Goal: Transaction & Acquisition: Purchase product/service

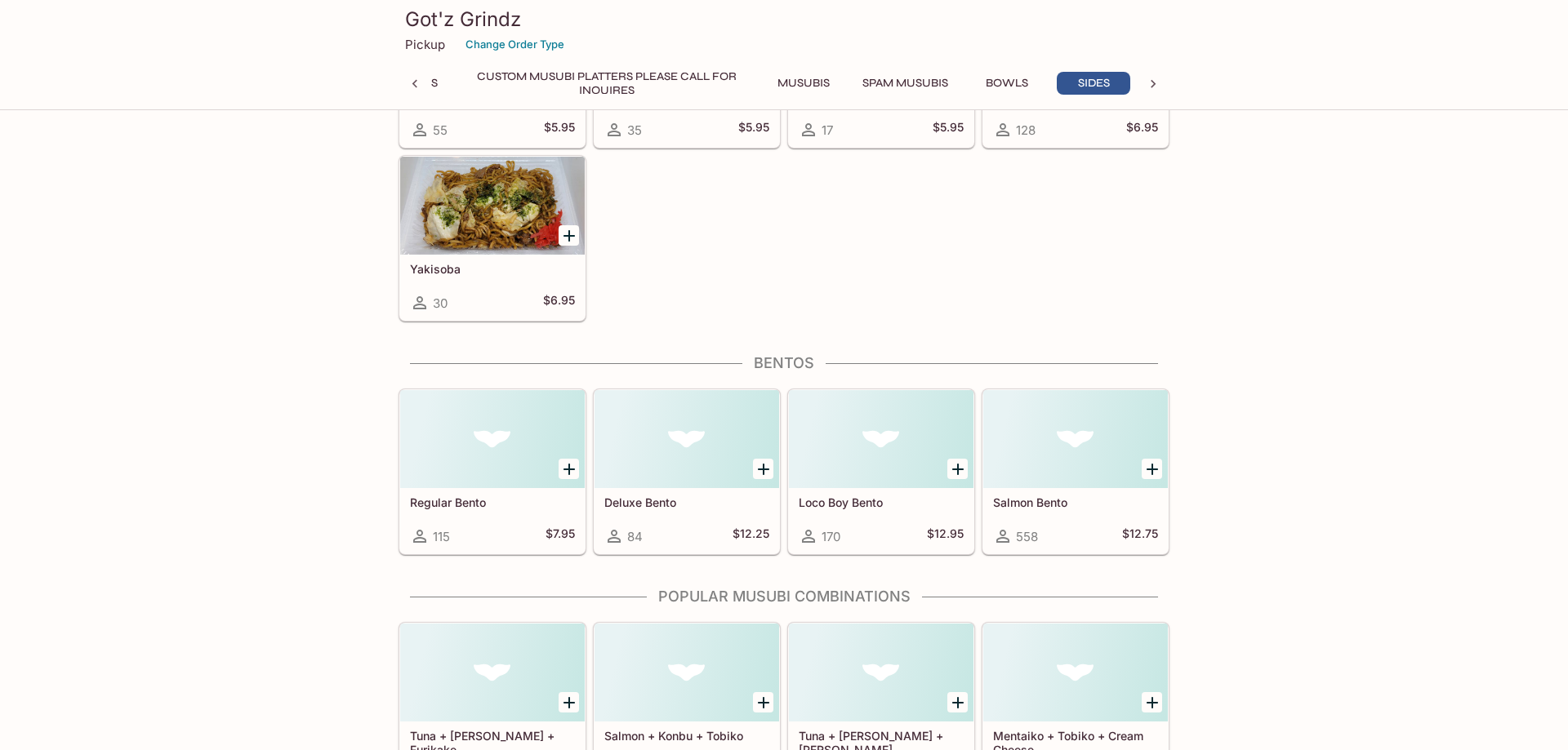
scroll to position [3913, 0]
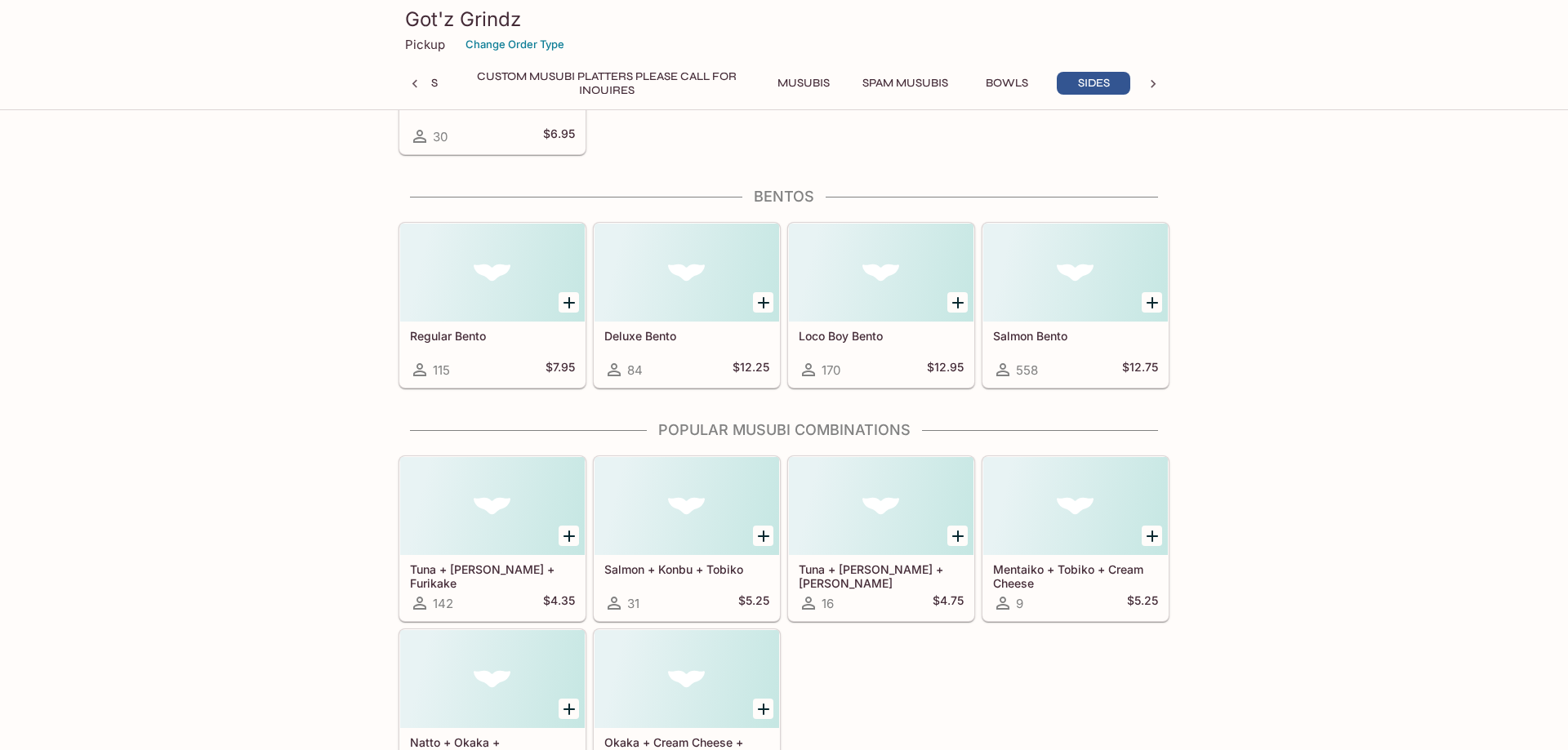
click at [836, 305] on div at bounding box center [881, 272] width 184 height 98
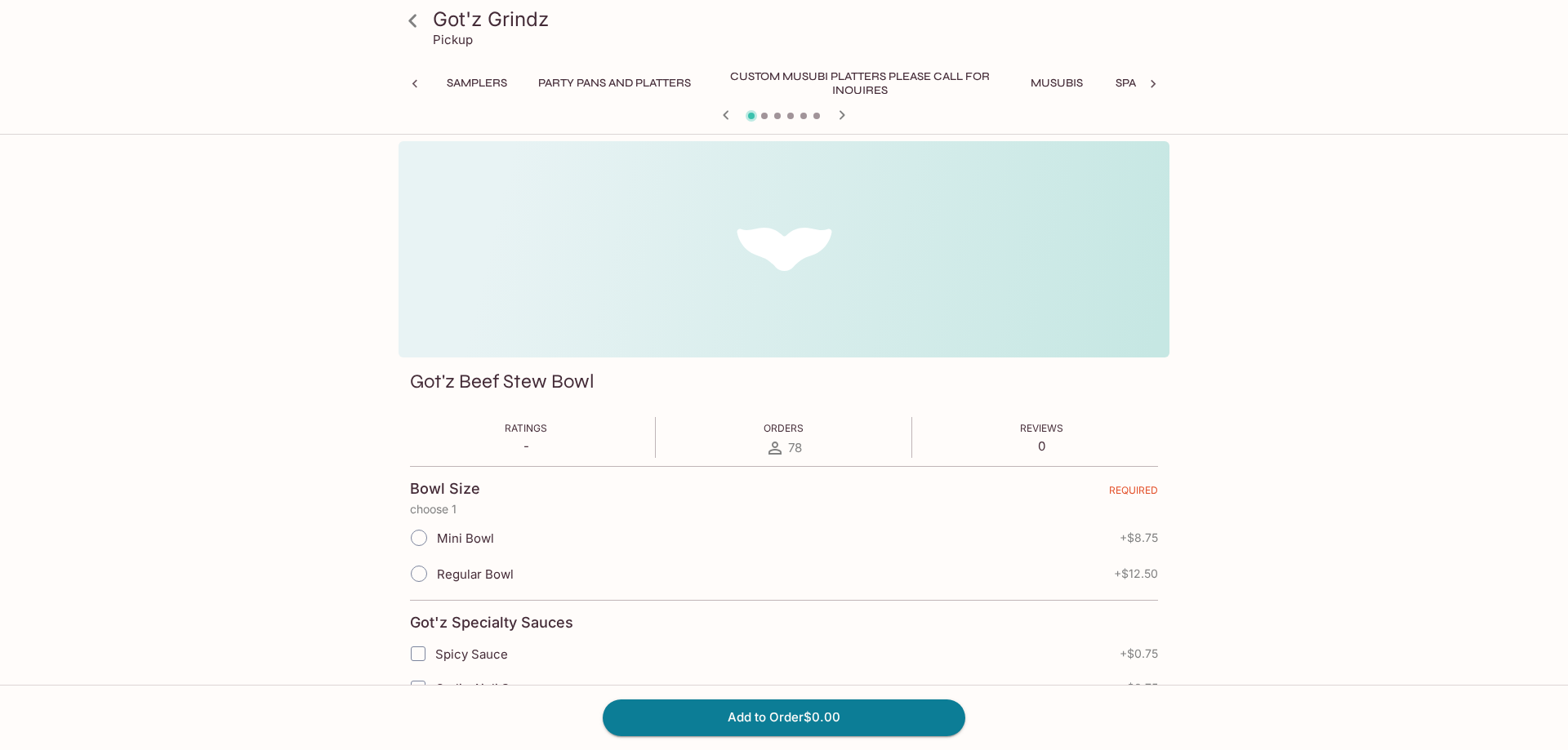
scroll to position [0, 167]
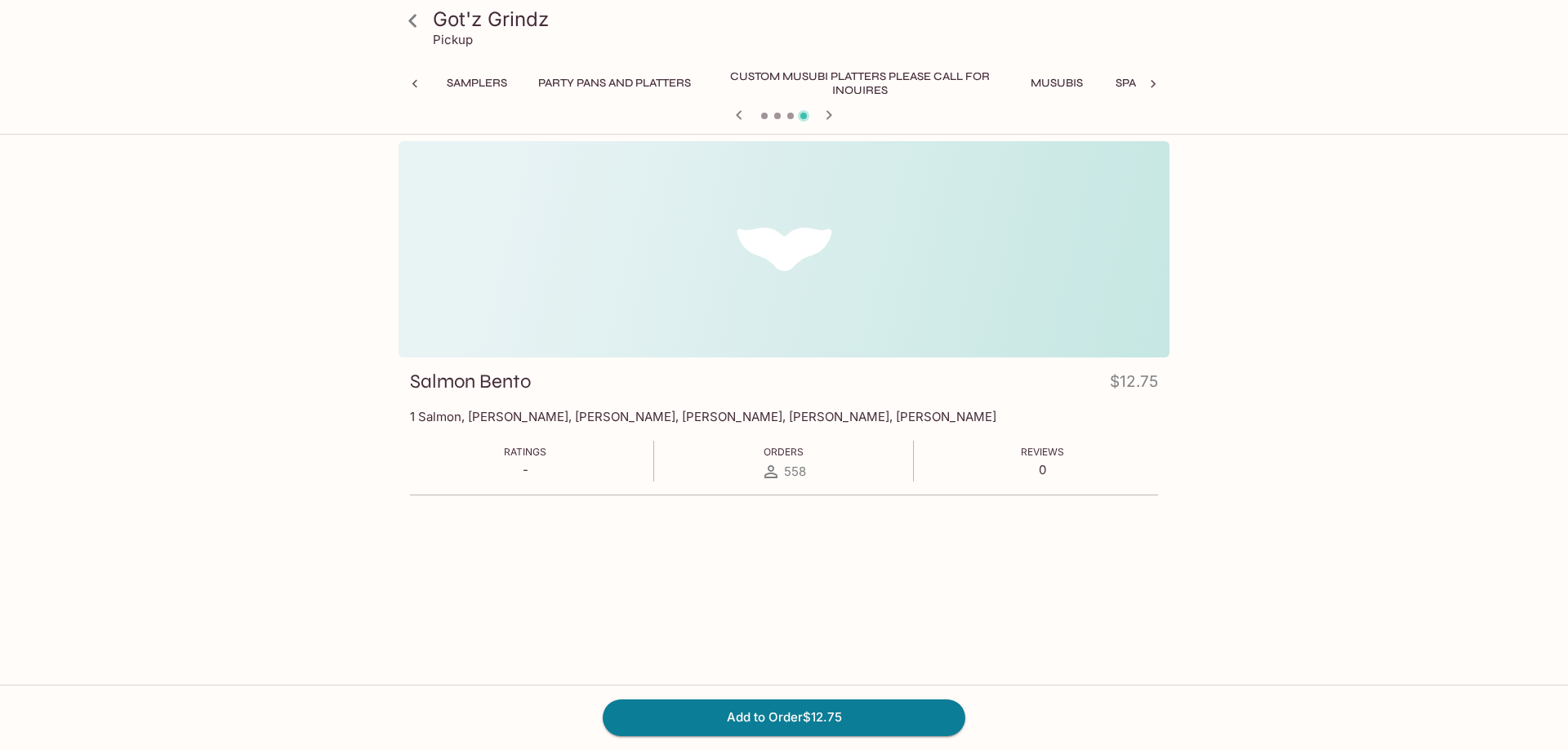
scroll to position [0, 339]
